Goal: Navigation & Orientation: Find specific page/section

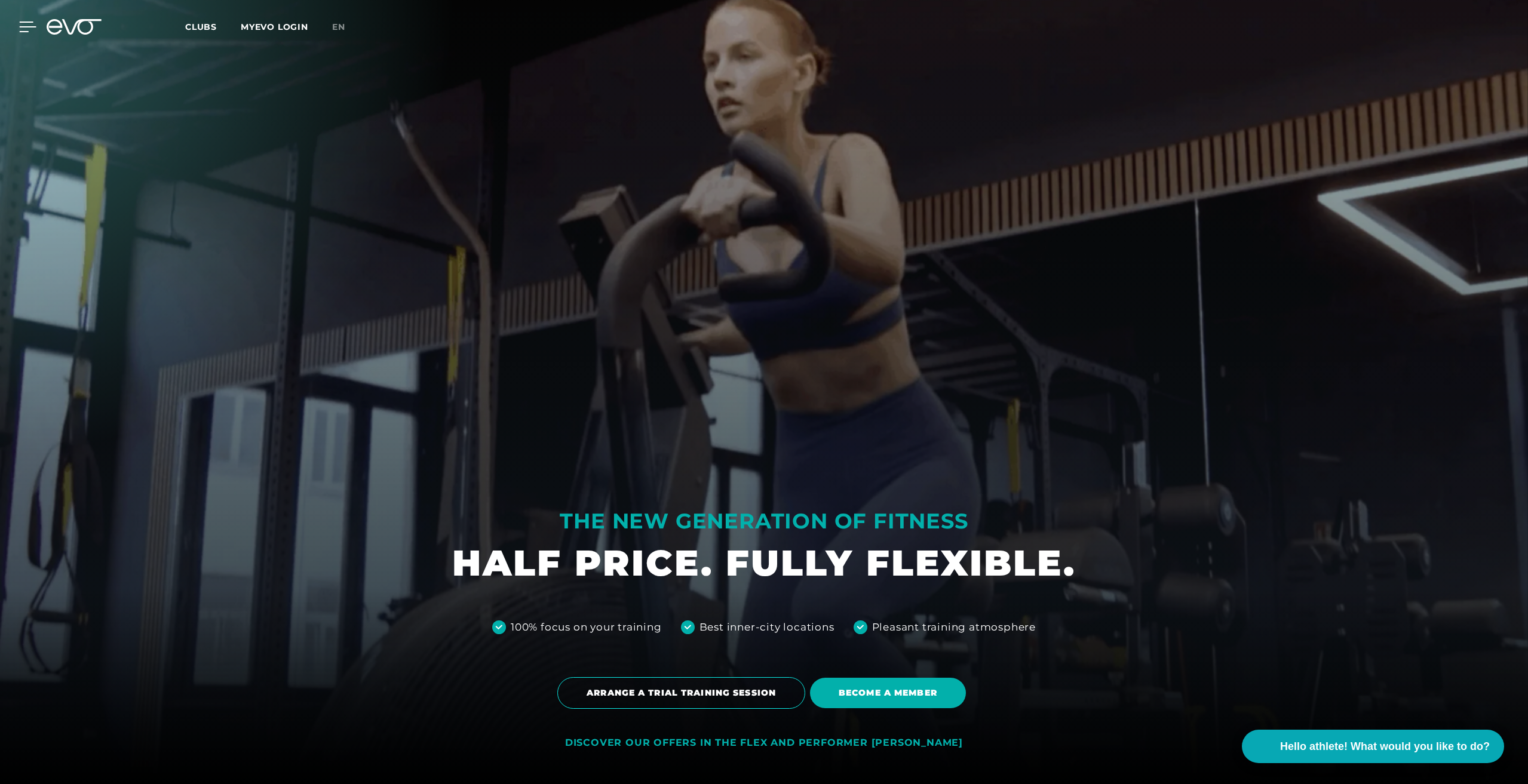
click at [25, 30] on icon at bounding box center [27, 27] width 17 height 11
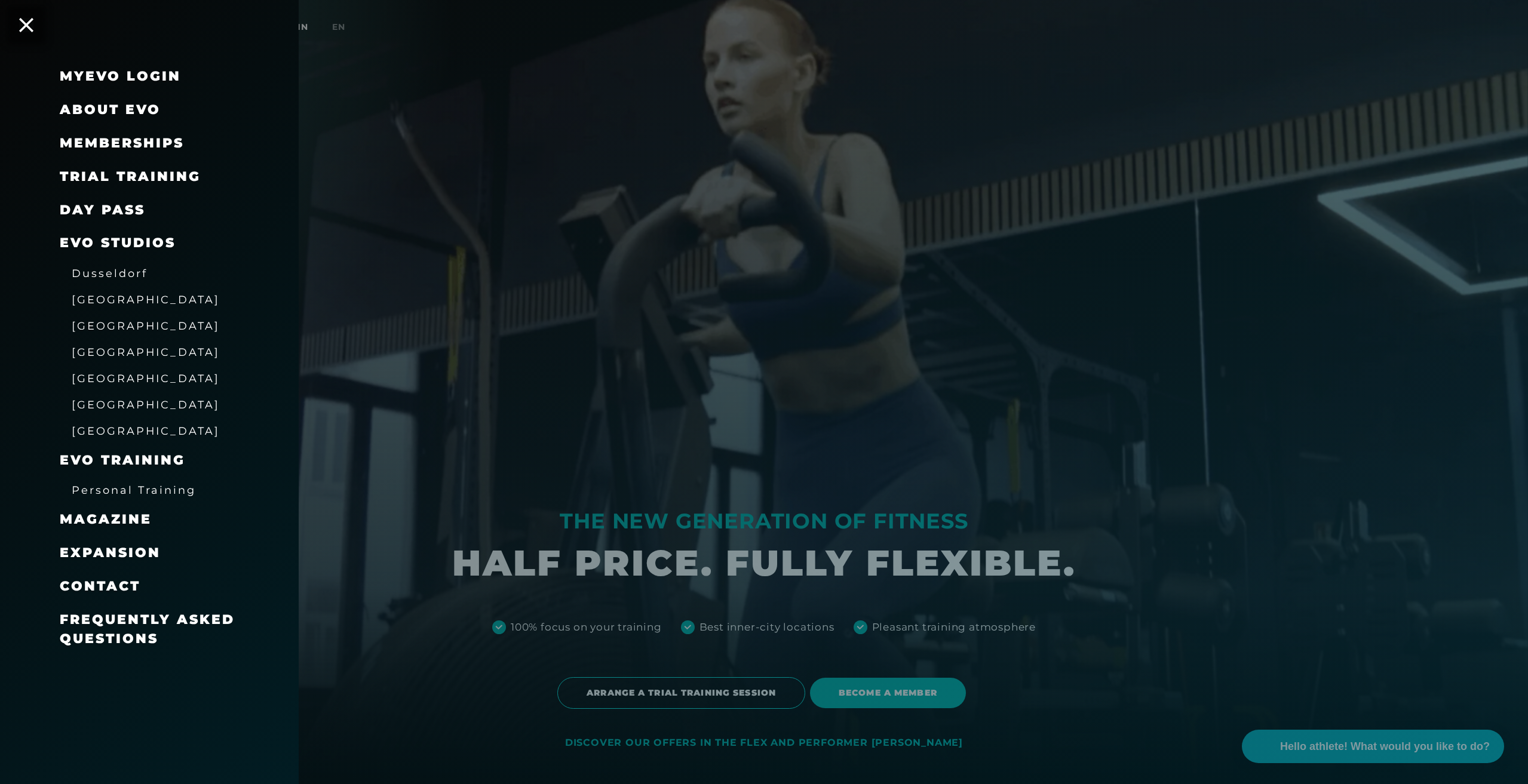
click at [120, 332] on font "[GEOGRAPHIC_DATA]" at bounding box center [146, 325] width 148 height 13
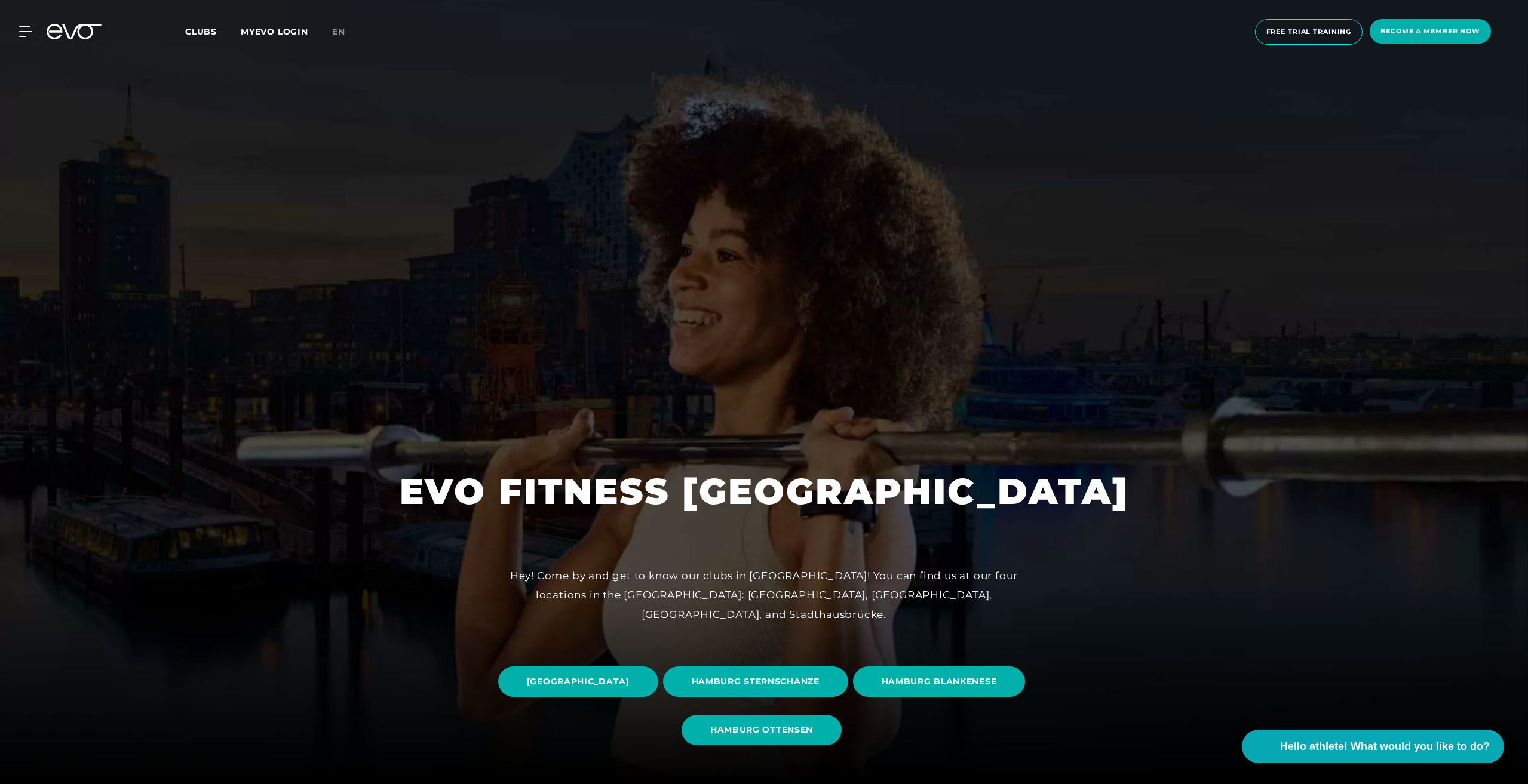
scroll to position [120, 0]
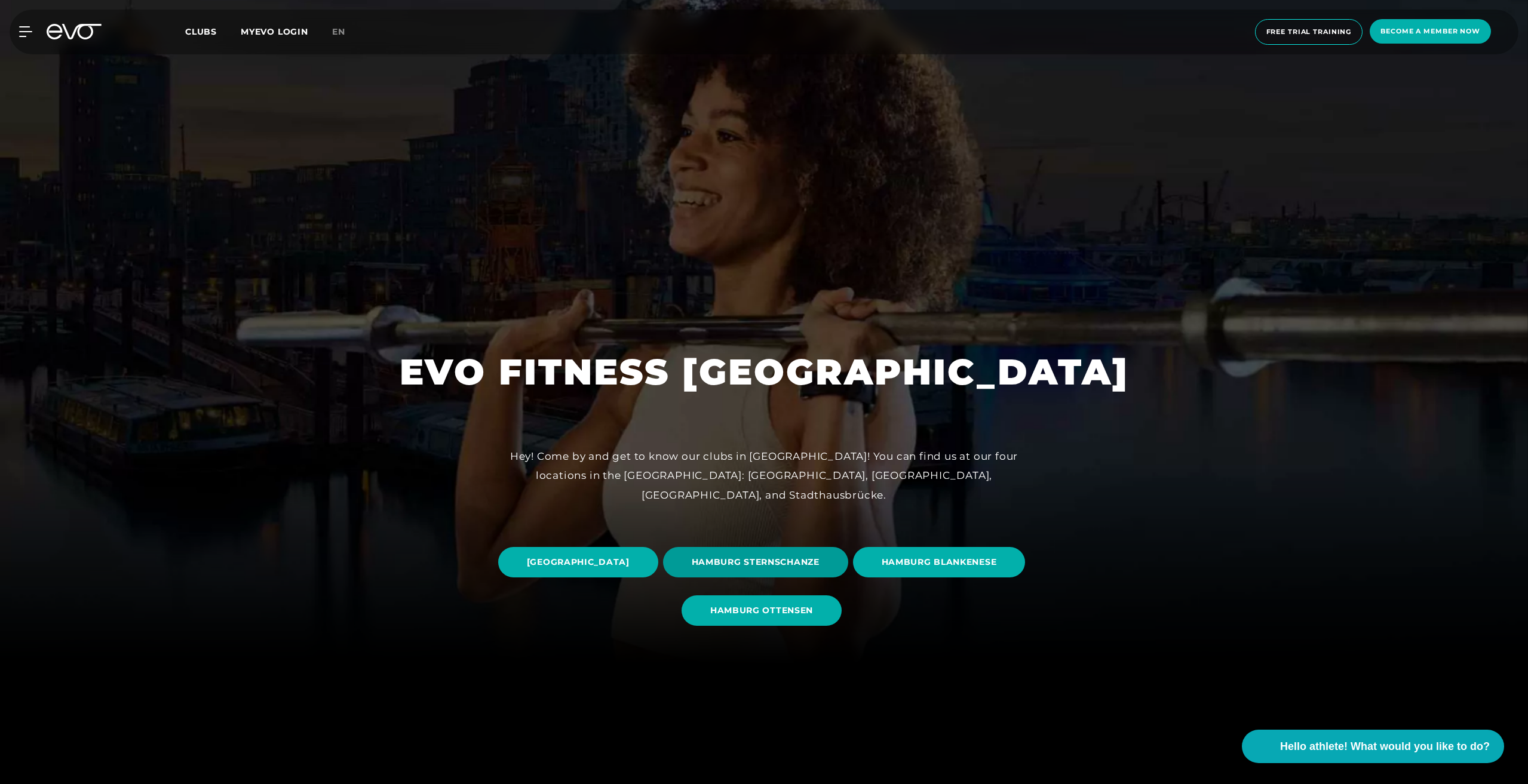
click at [820, 562] on font "HAMBURG STERNSCHANZE" at bounding box center [755, 562] width 128 height 11
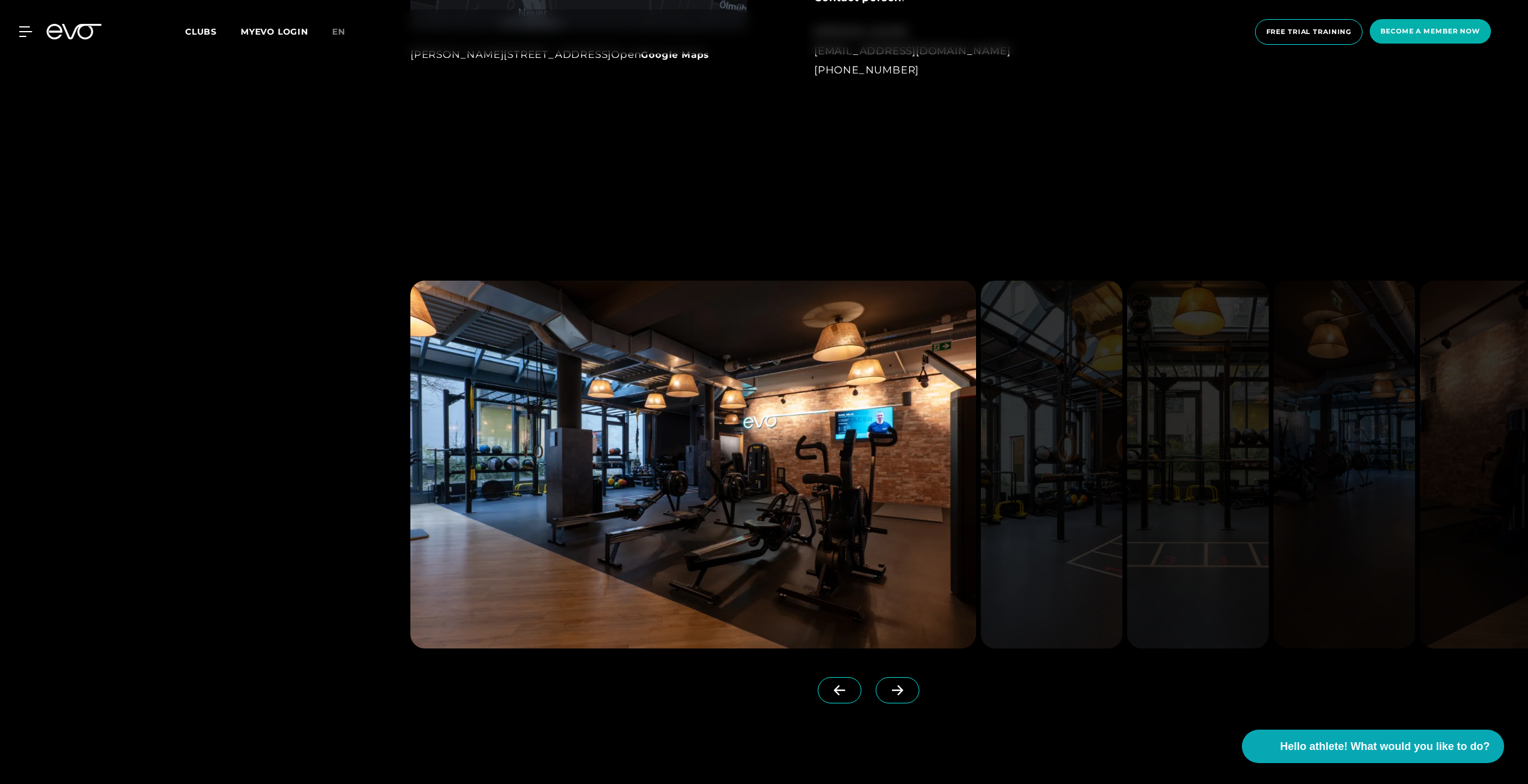
scroll to position [1373, 0]
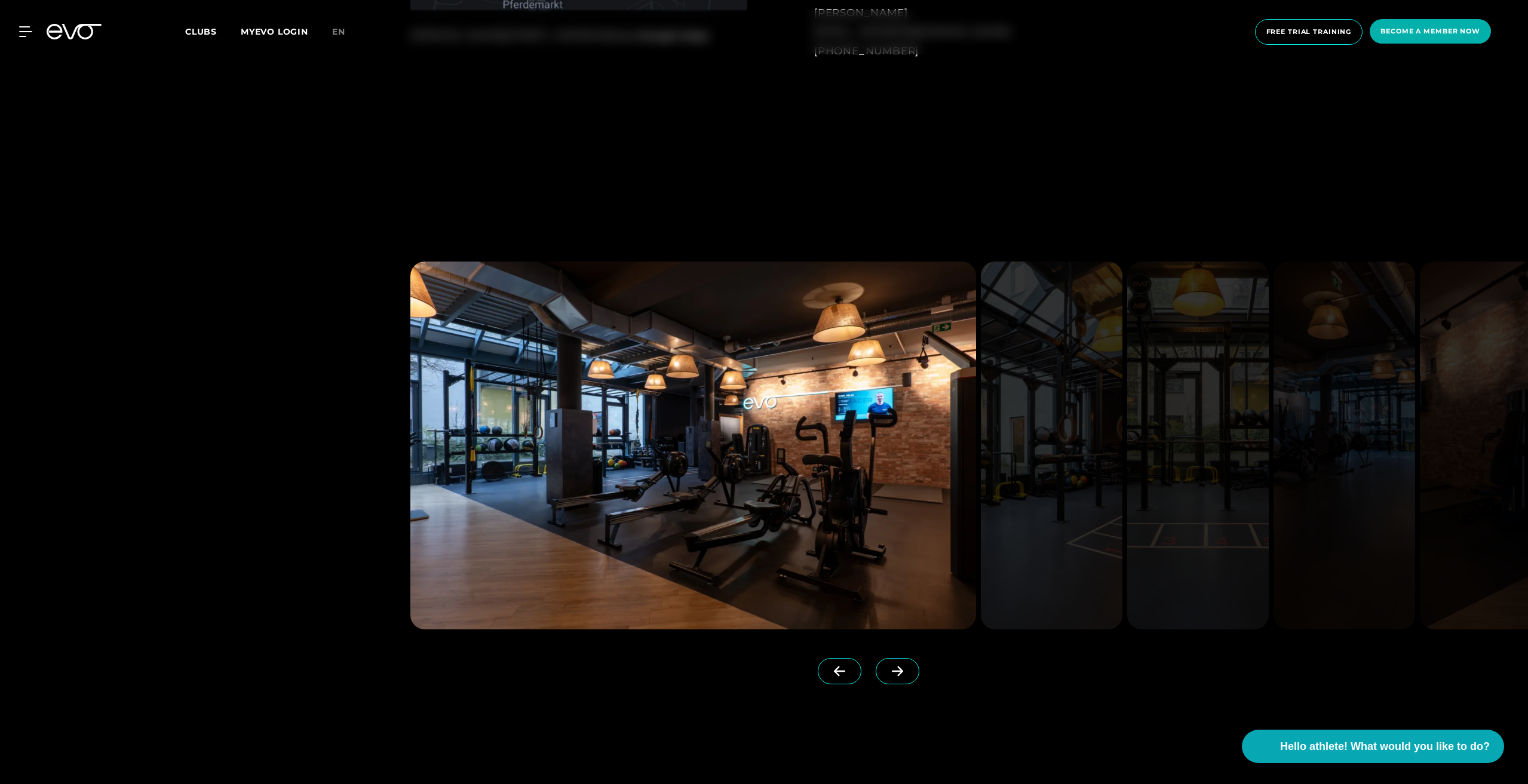
click at [766, 477] on img at bounding box center [693, 445] width 566 height 368
click at [578, 457] on img at bounding box center [693, 445] width 566 height 368
click at [876, 663] on span at bounding box center [898, 671] width 44 height 27
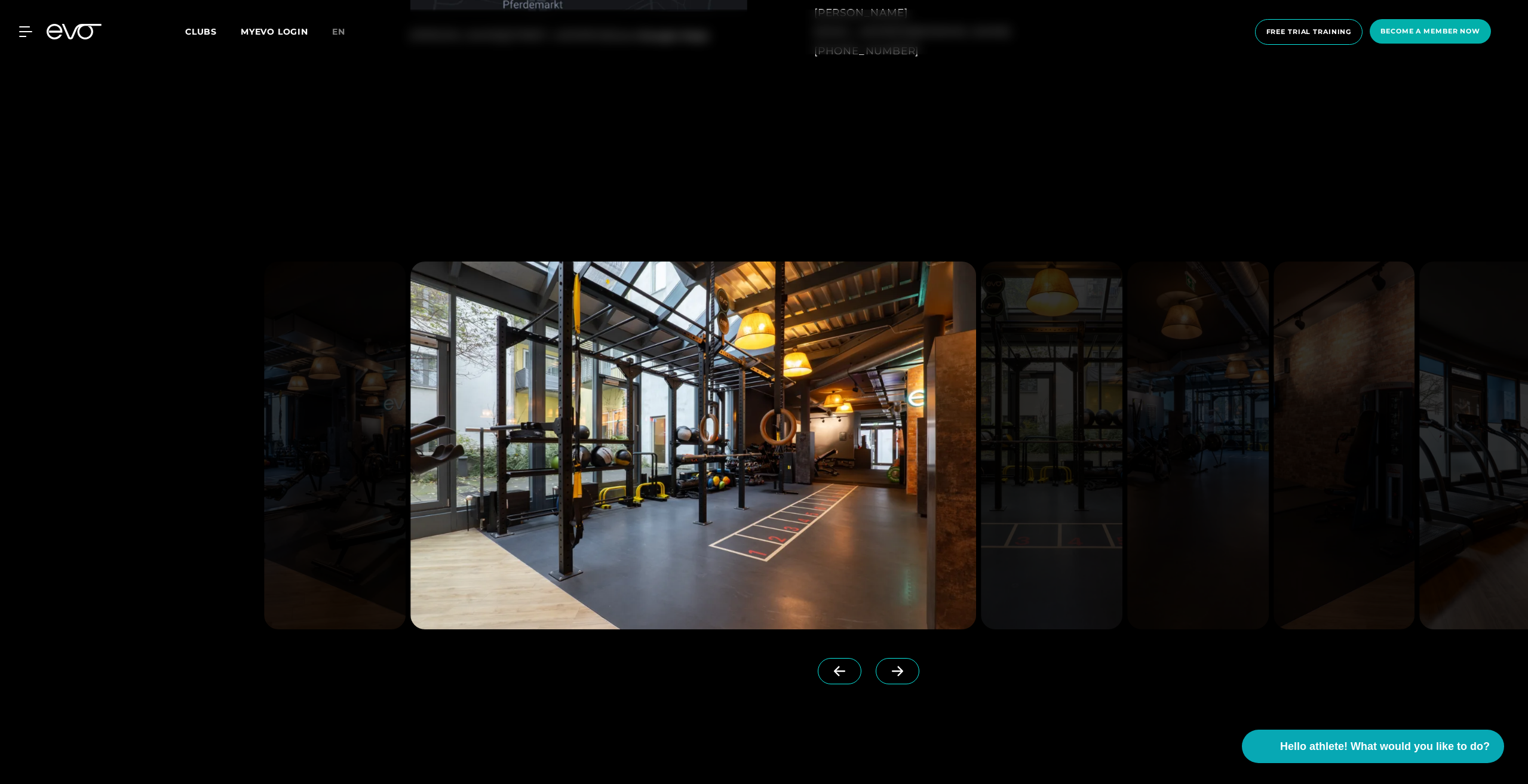
click at [829, 669] on icon at bounding box center [839, 671] width 21 height 11
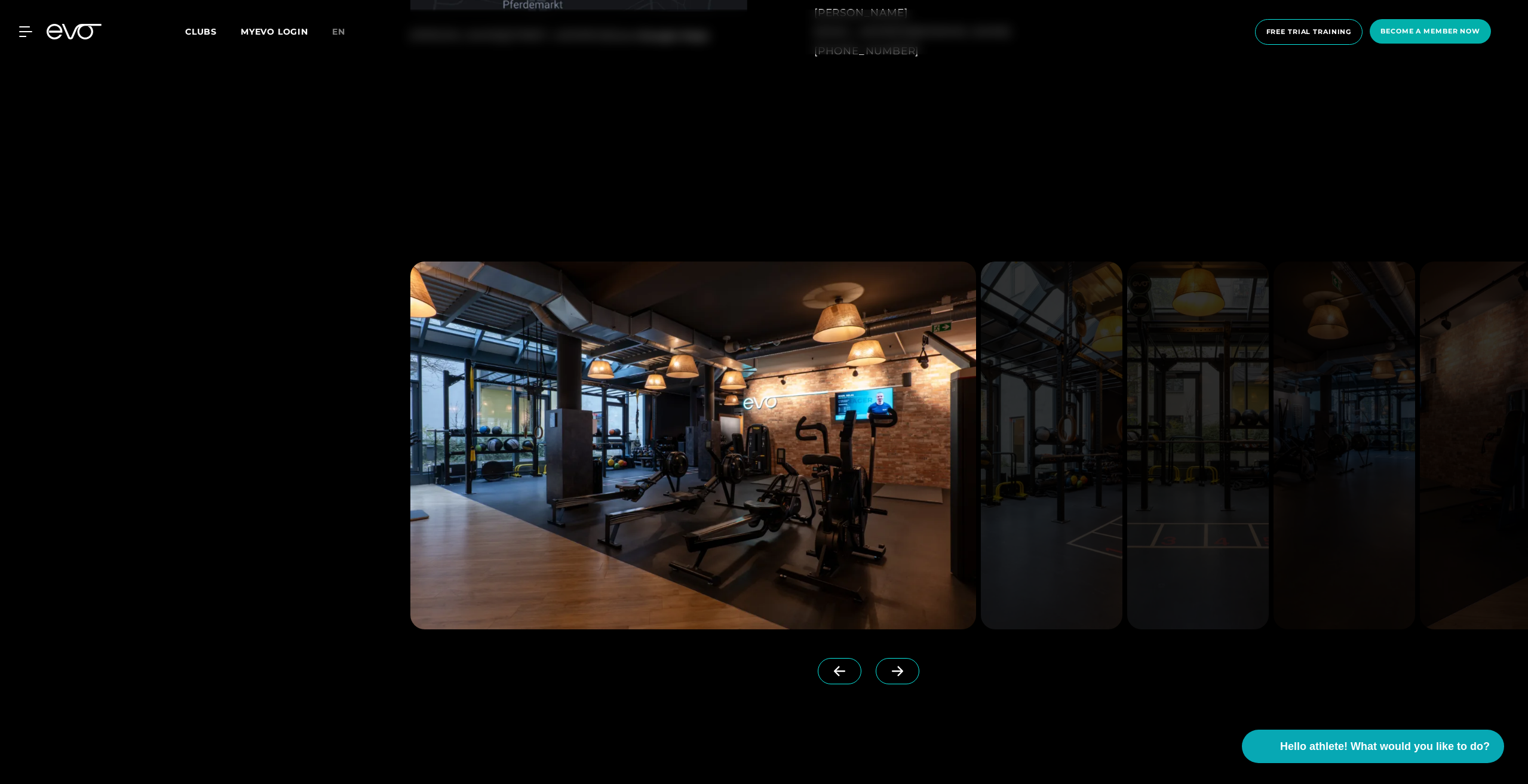
click at [887, 666] on icon at bounding box center [897, 671] width 21 height 11
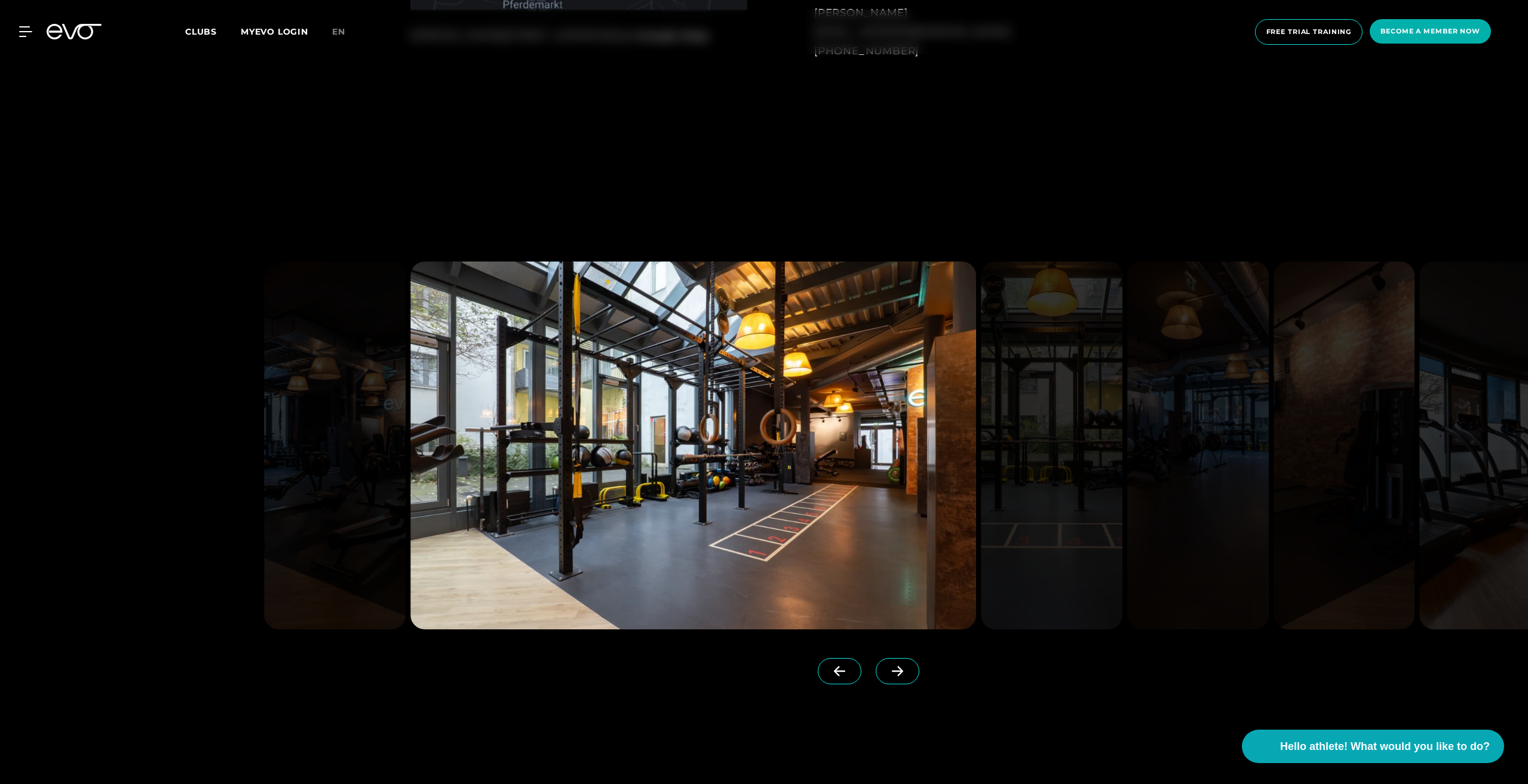
click at [892, 669] on span at bounding box center [898, 671] width 44 height 27
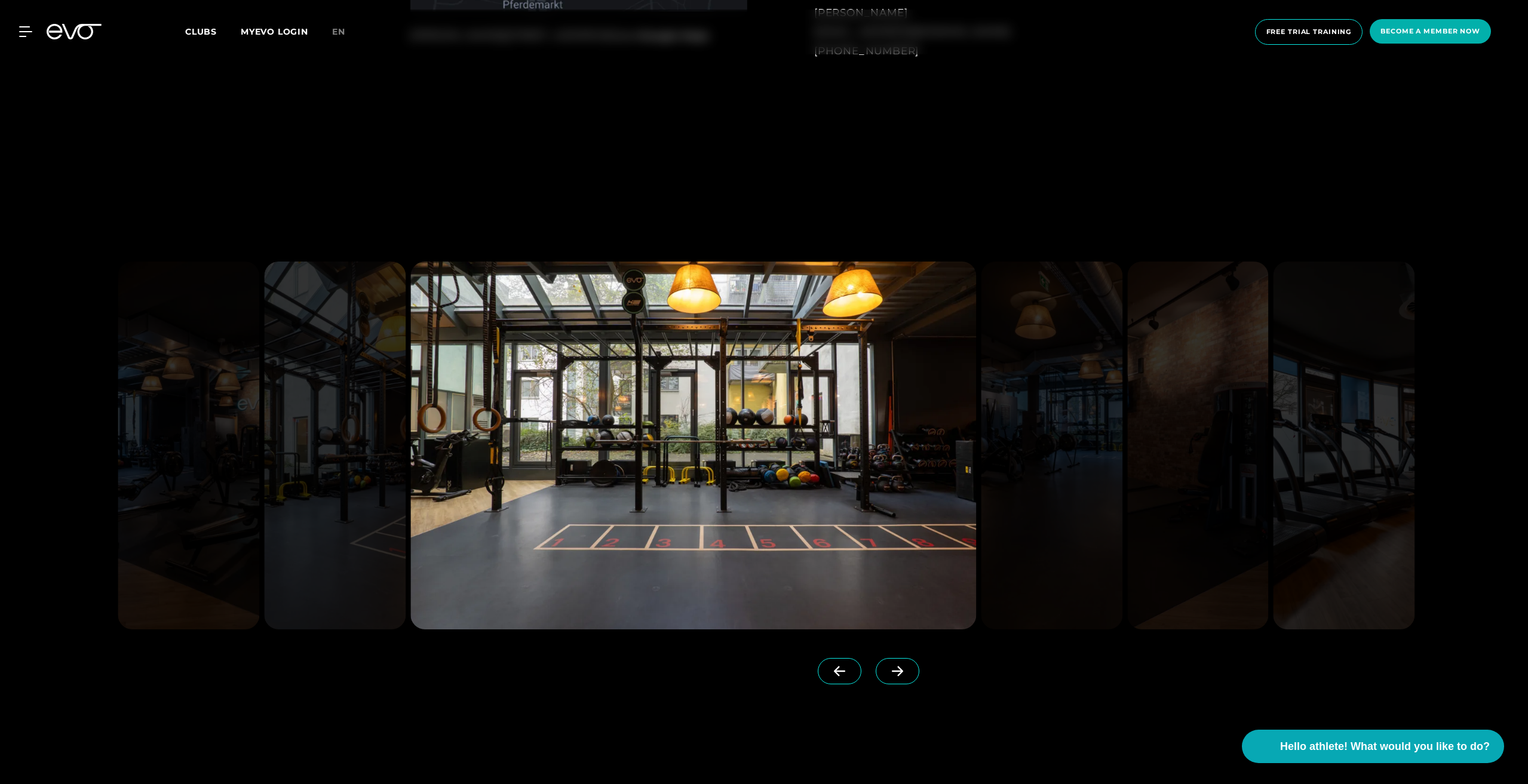
click at [877, 678] on span at bounding box center [898, 671] width 44 height 27
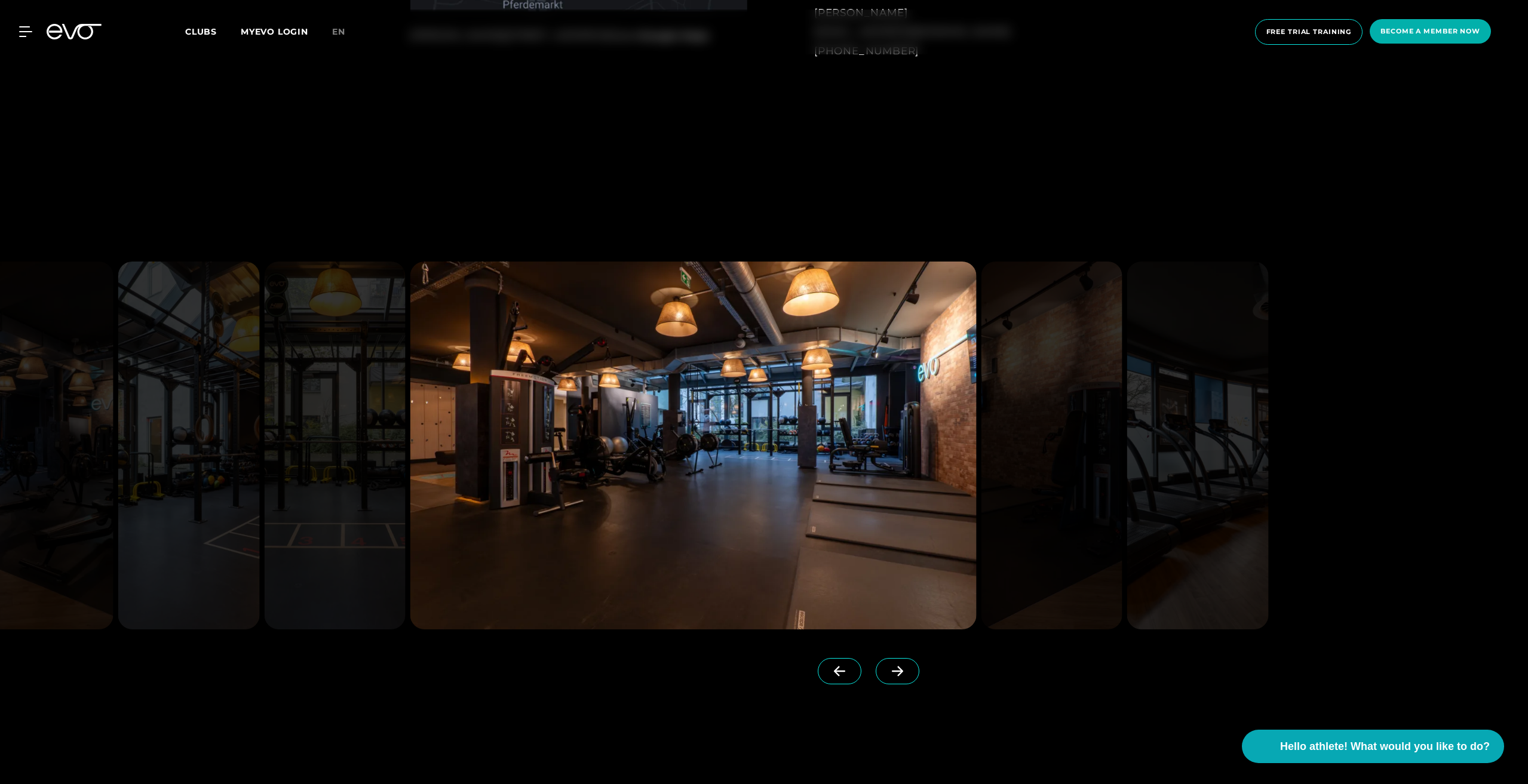
click at [877, 678] on span at bounding box center [898, 671] width 44 height 27
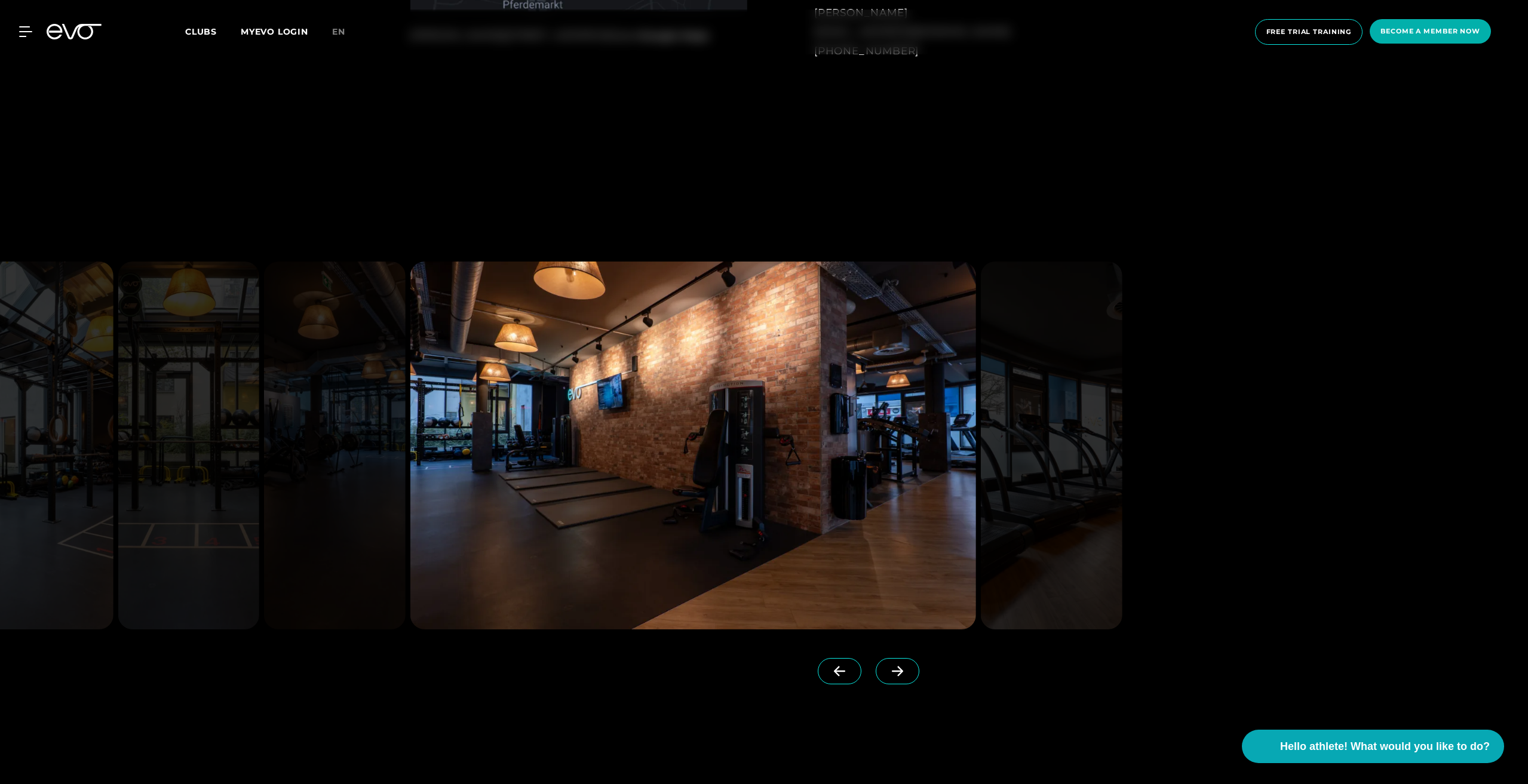
click at [877, 678] on span at bounding box center [898, 671] width 44 height 27
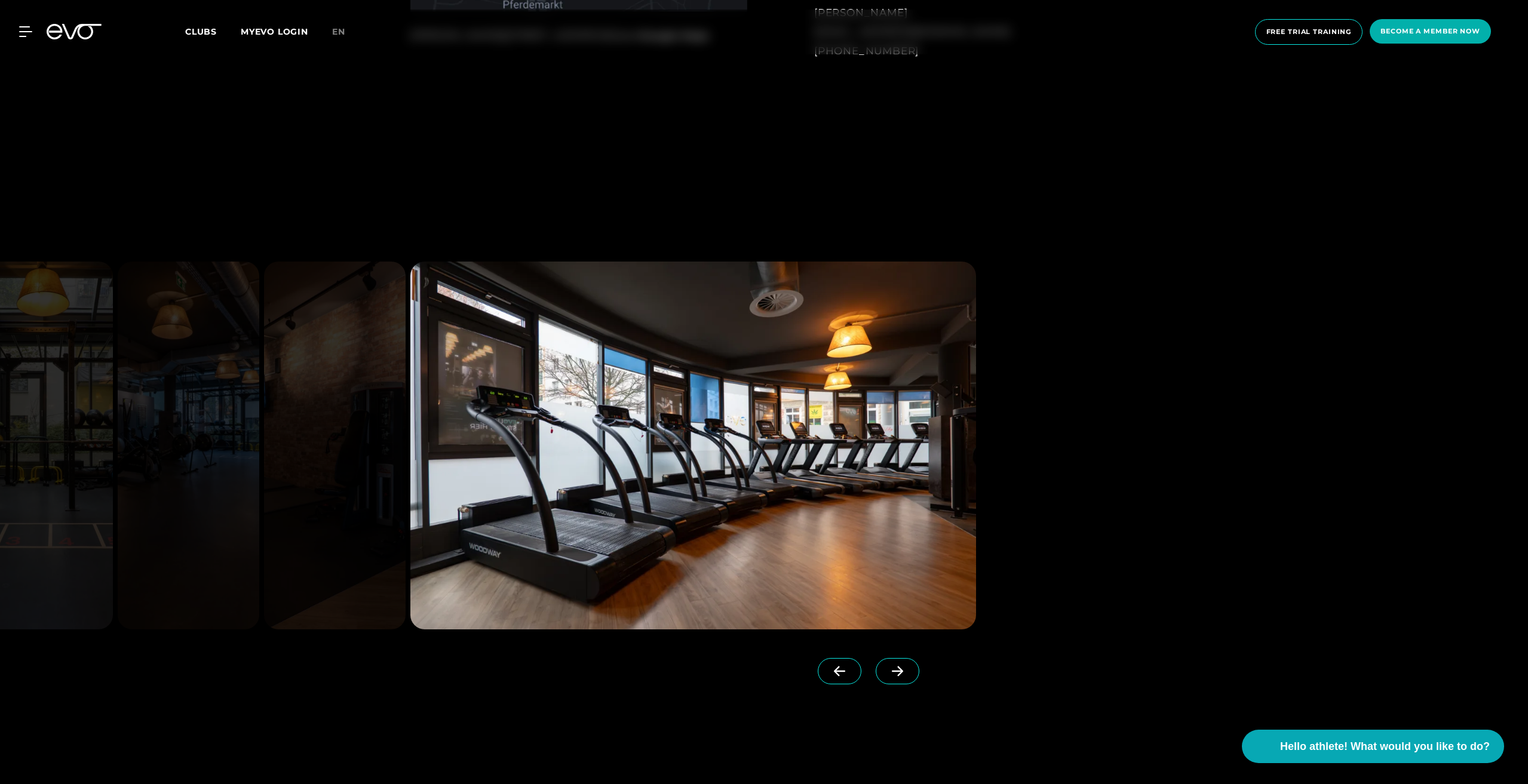
click at [888, 669] on icon at bounding box center [897, 671] width 21 height 11
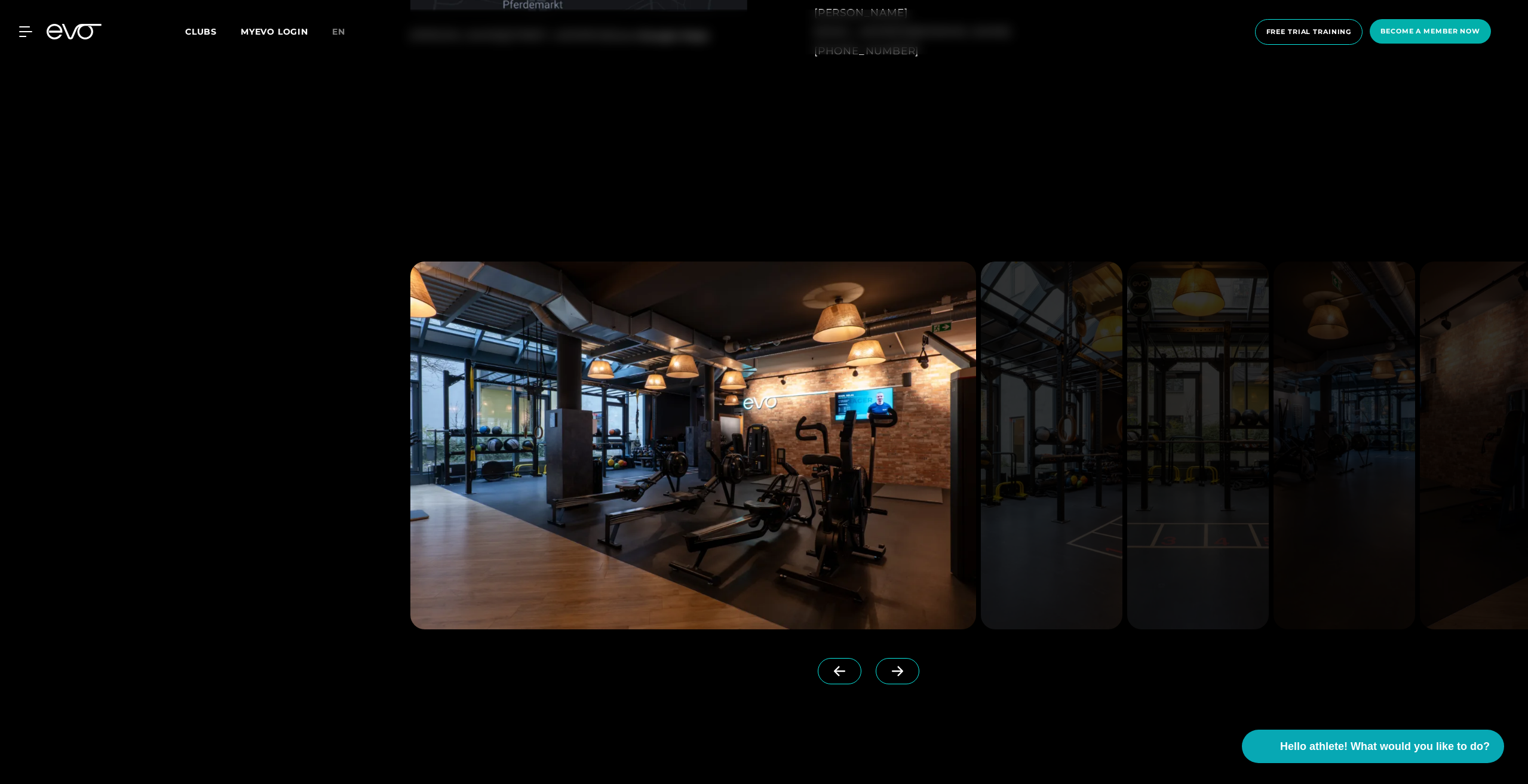
click at [888, 669] on icon at bounding box center [897, 671] width 21 height 11
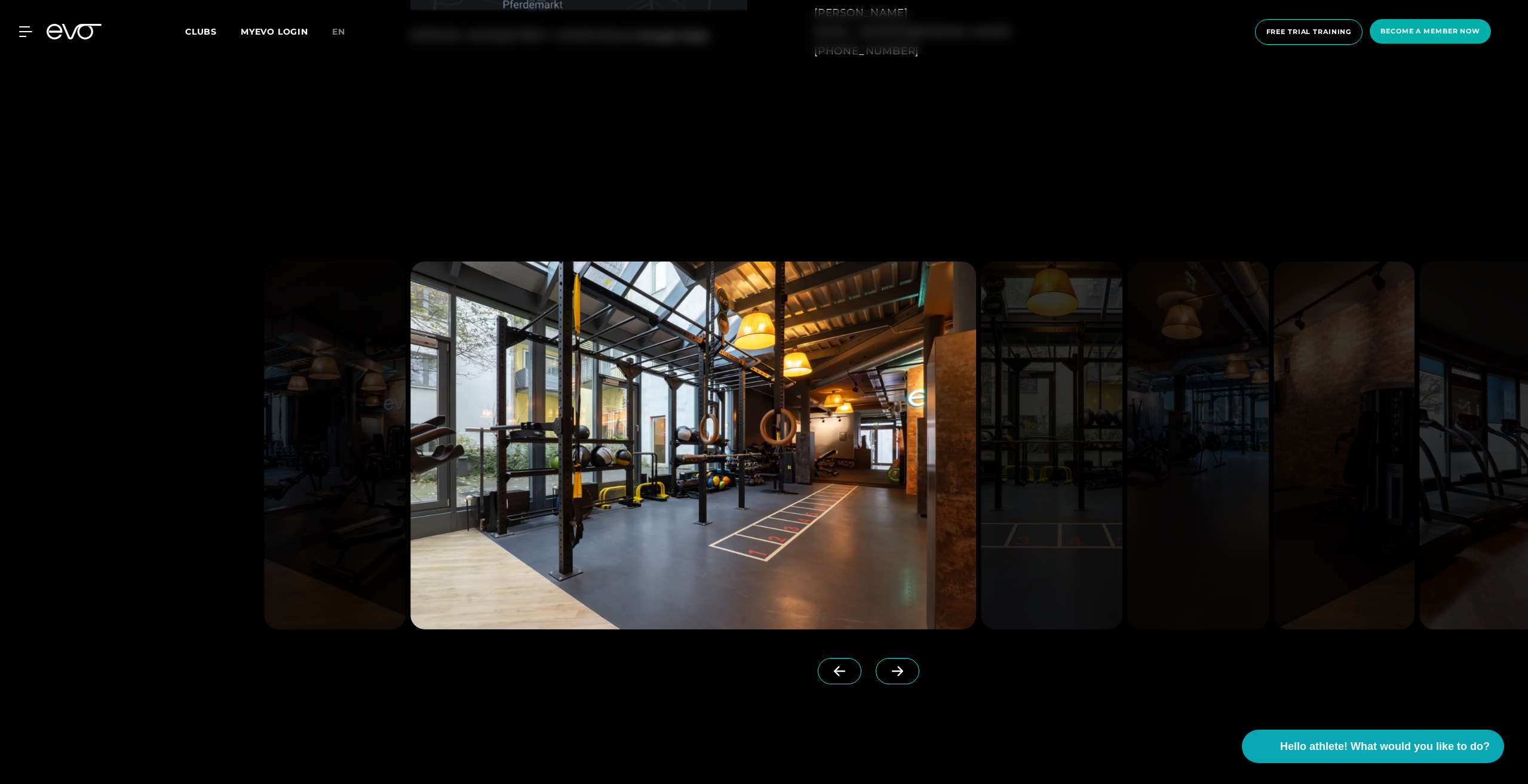
click at [888, 669] on icon at bounding box center [897, 671] width 21 height 11
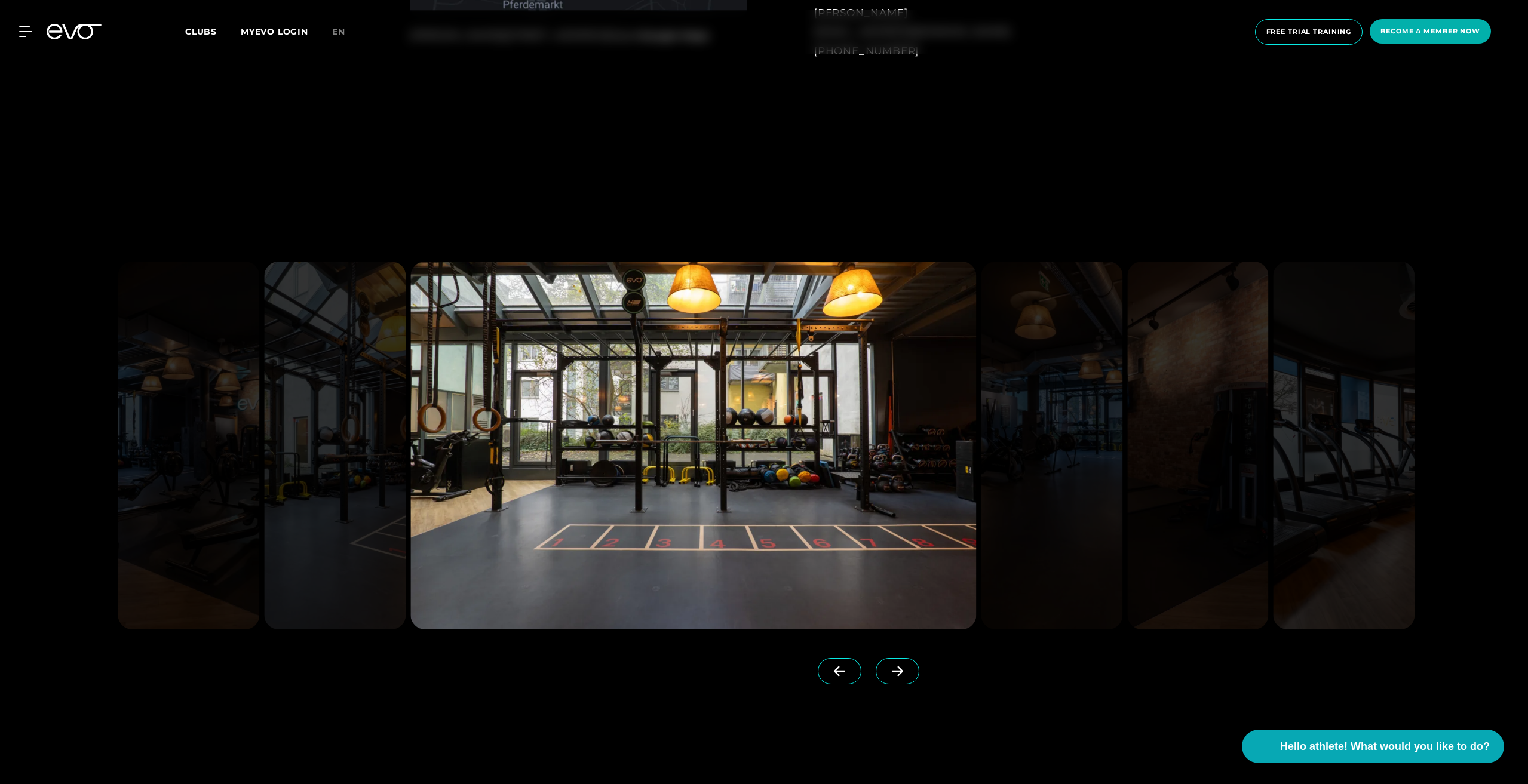
click at [888, 669] on icon at bounding box center [897, 671] width 21 height 11
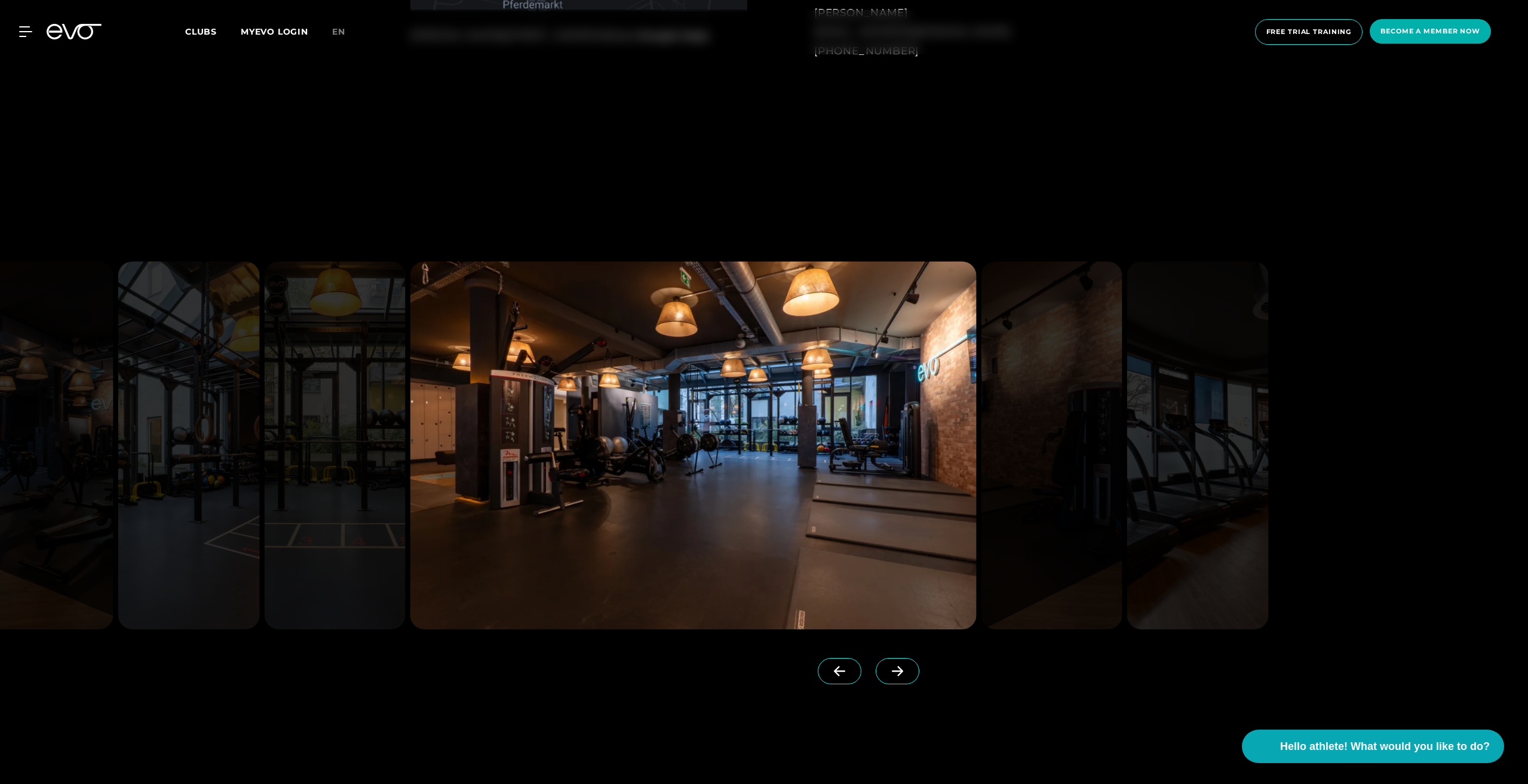
click at [888, 669] on icon at bounding box center [897, 671] width 21 height 11
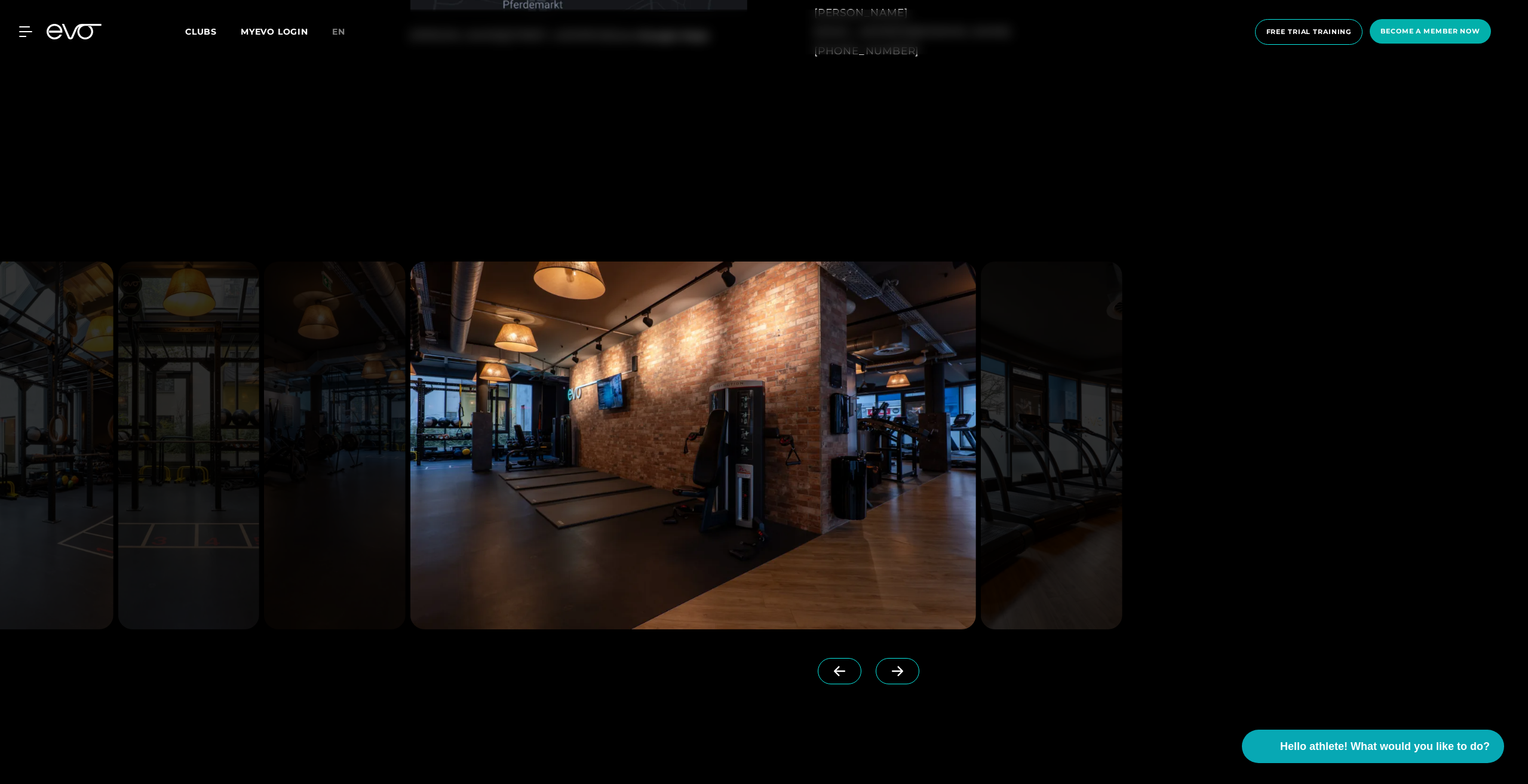
click at [888, 669] on icon at bounding box center [897, 671] width 21 height 11
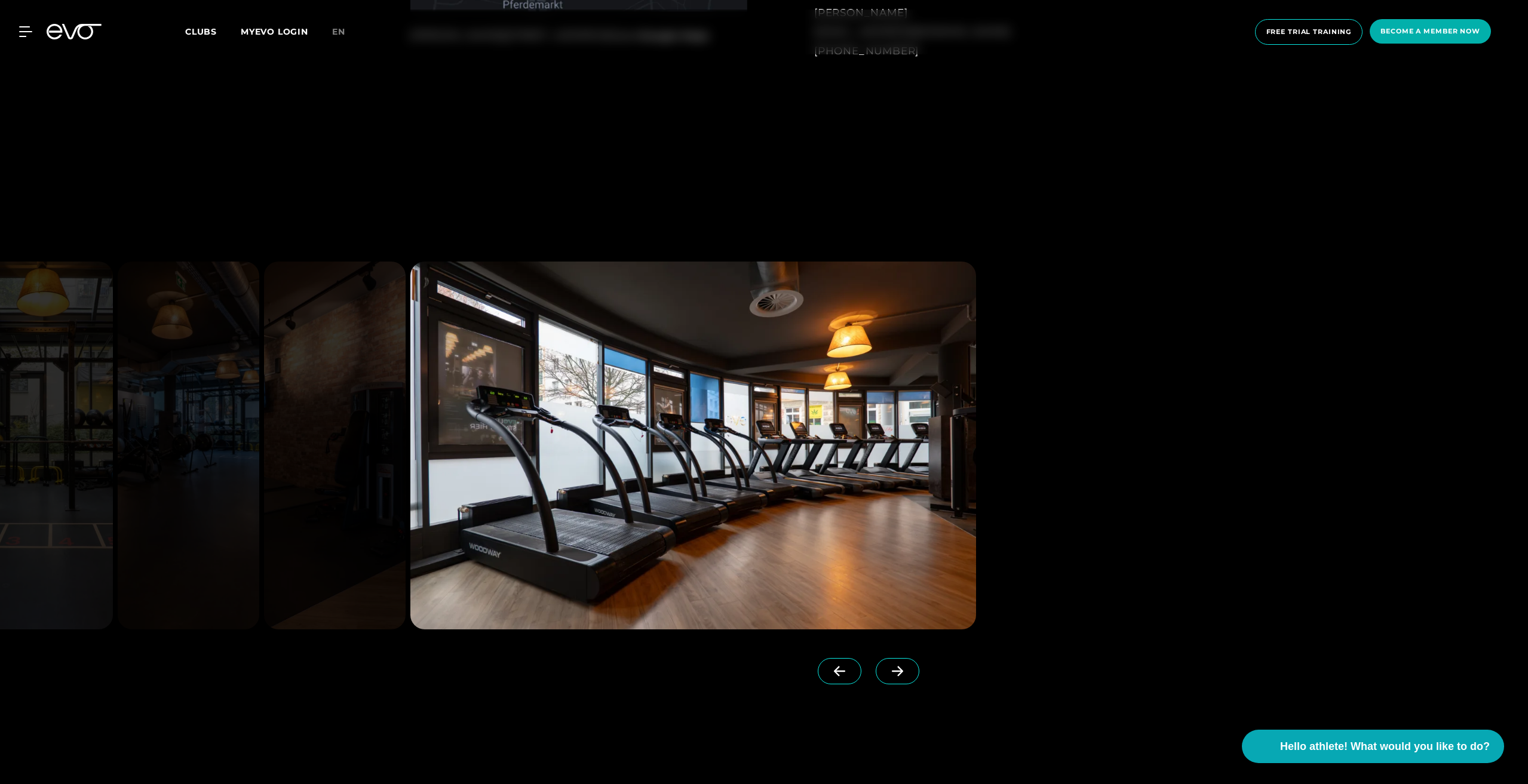
click at [888, 669] on icon at bounding box center [897, 671] width 21 height 11
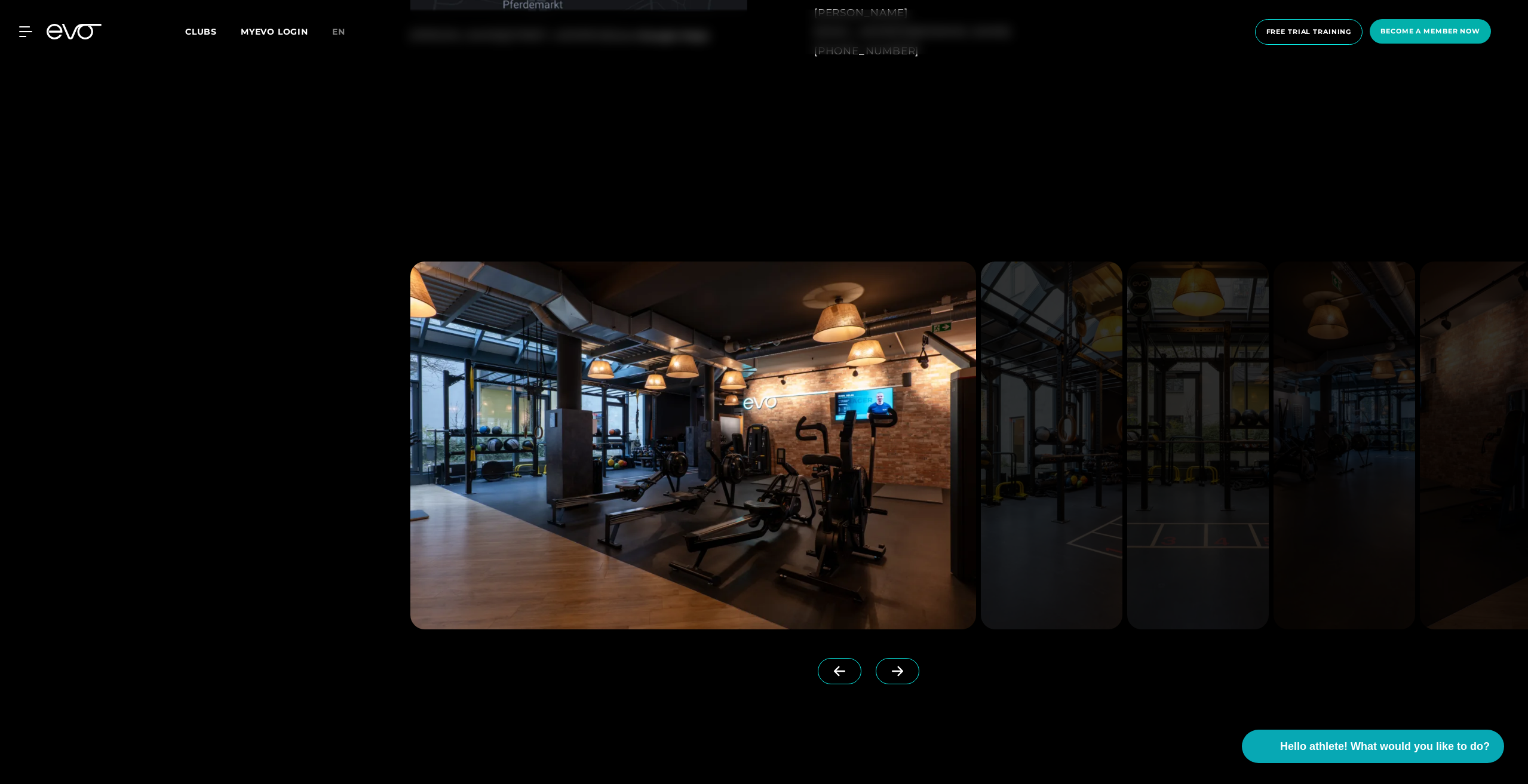
click at [888, 669] on icon at bounding box center [897, 671] width 21 height 11
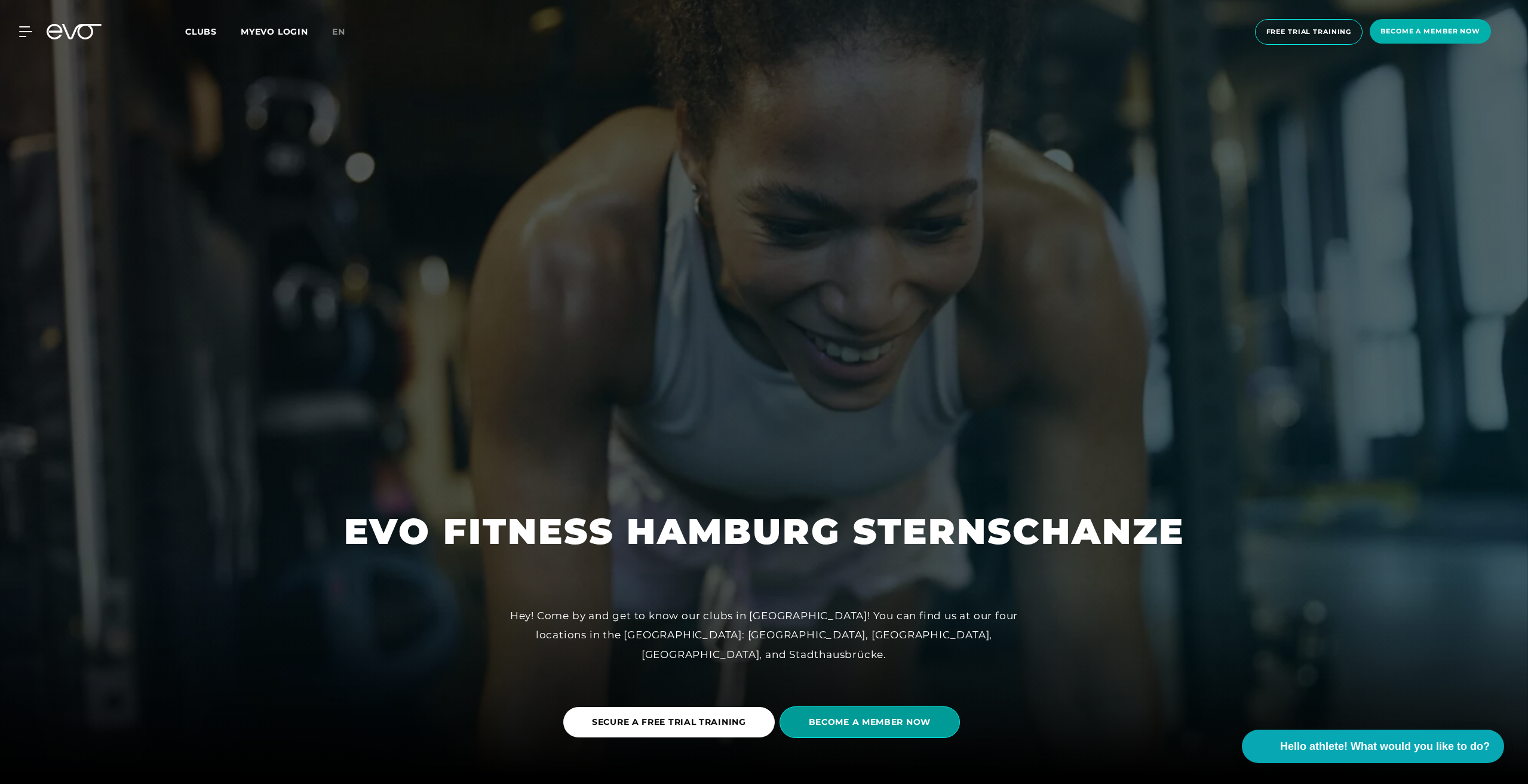
scroll to position [0, 0]
